Goal: Find specific page/section: Find specific page/section

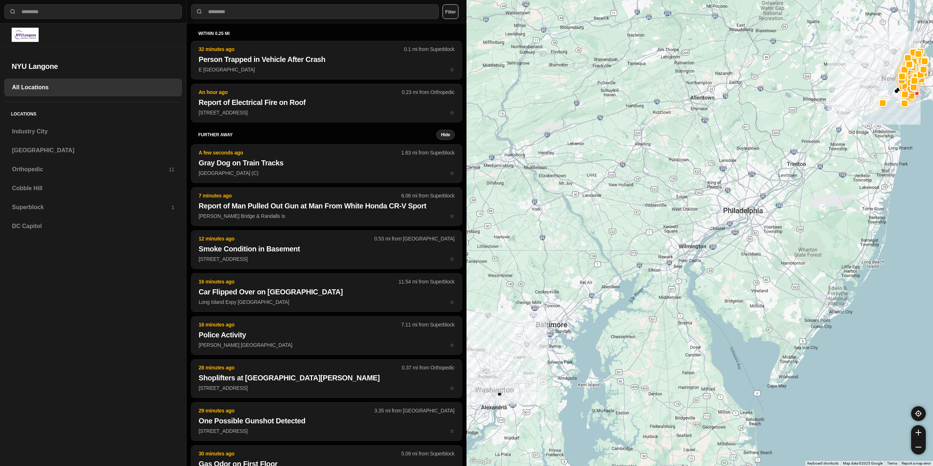
select select "*"
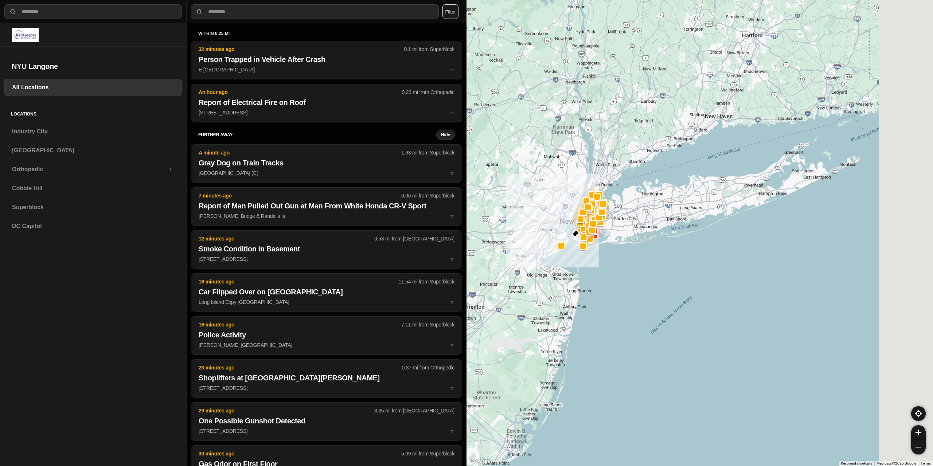
drag, startPoint x: 799, startPoint y: 141, endPoint x: 473, endPoint y: 286, distance: 356.3
click at [473, 286] on div at bounding box center [700, 233] width 467 height 466
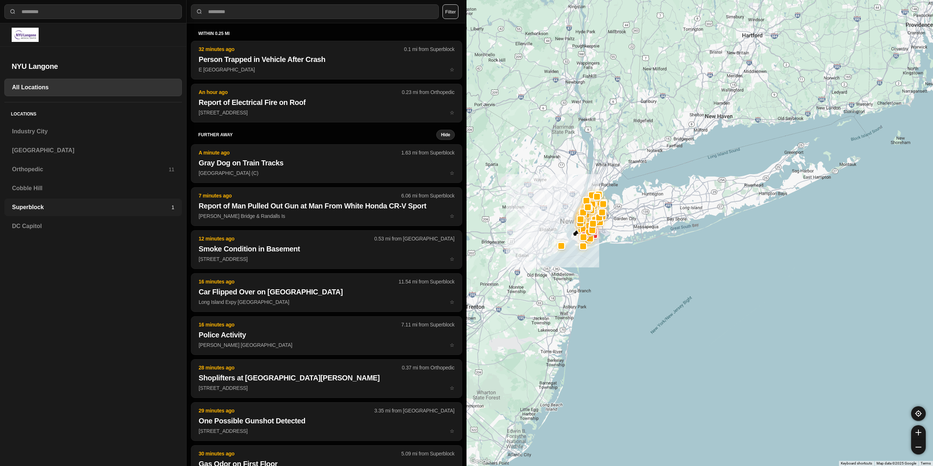
click at [44, 203] on div "Superblock 1" at bounding box center [93, 207] width 178 height 17
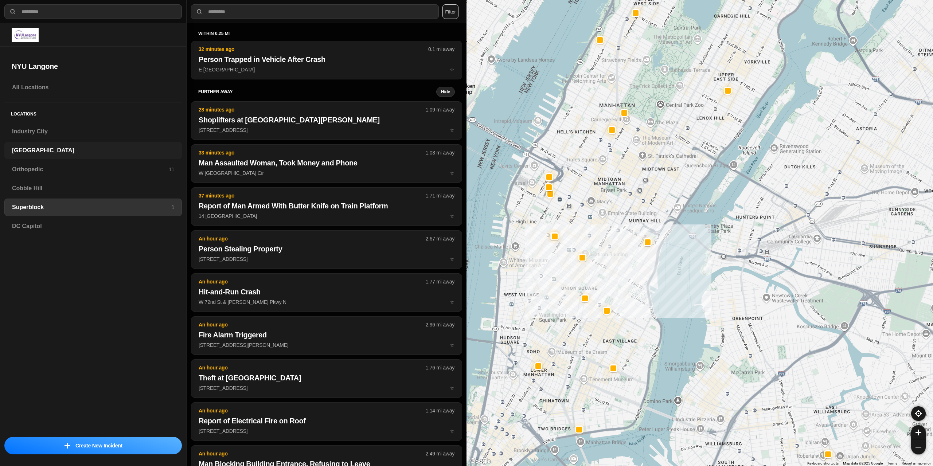
click at [54, 155] on div "[GEOGRAPHIC_DATA]" at bounding box center [93, 150] width 178 height 17
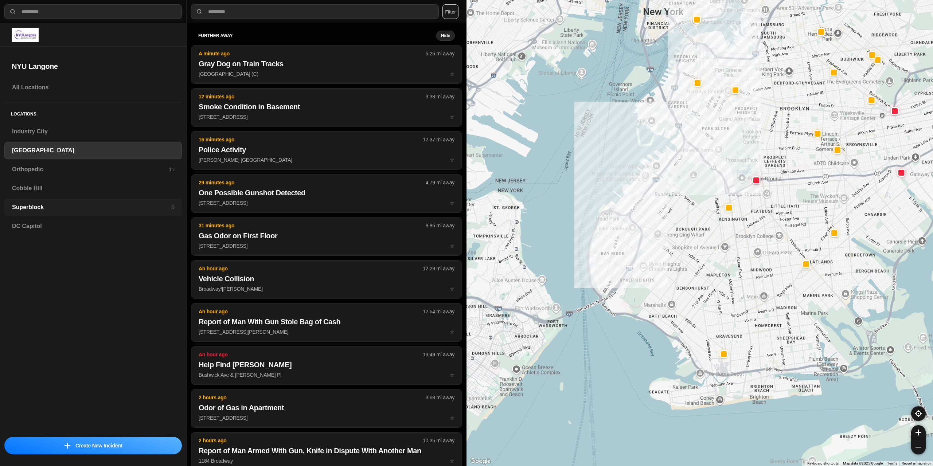
click at [61, 216] on div "Superblock 1" at bounding box center [93, 207] width 178 height 17
